Goal: Information Seeking & Learning: Learn about a topic

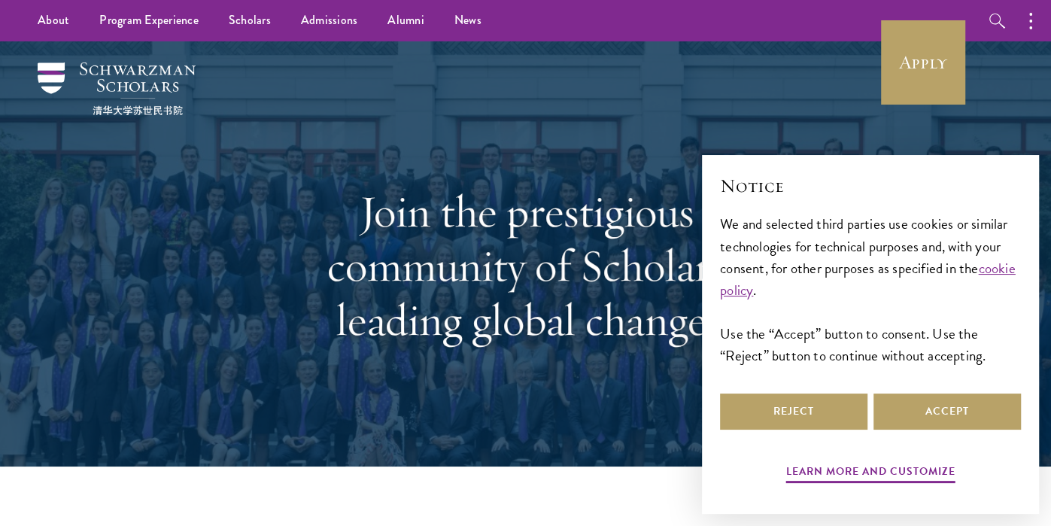
select select "Select Country"
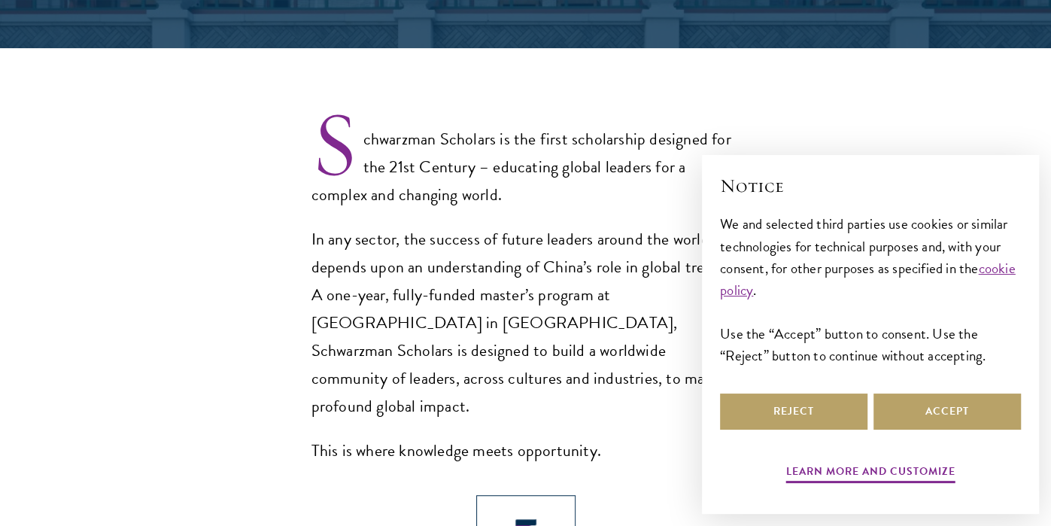
scroll to position [421, 0]
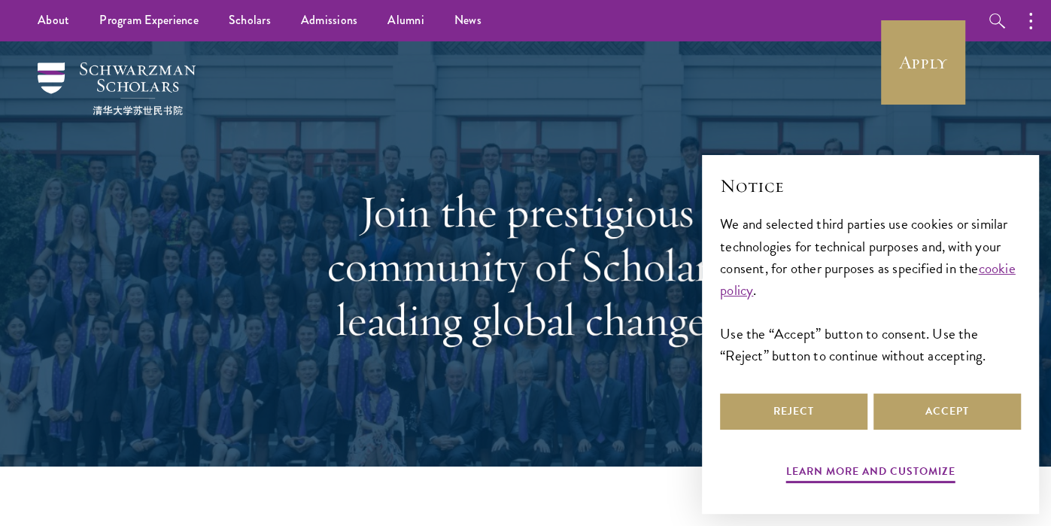
select select "Select Country"
click at [778, 416] on button "Reject" at bounding box center [794, 412] width 148 height 36
